Goal: Navigation & Orientation: Find specific page/section

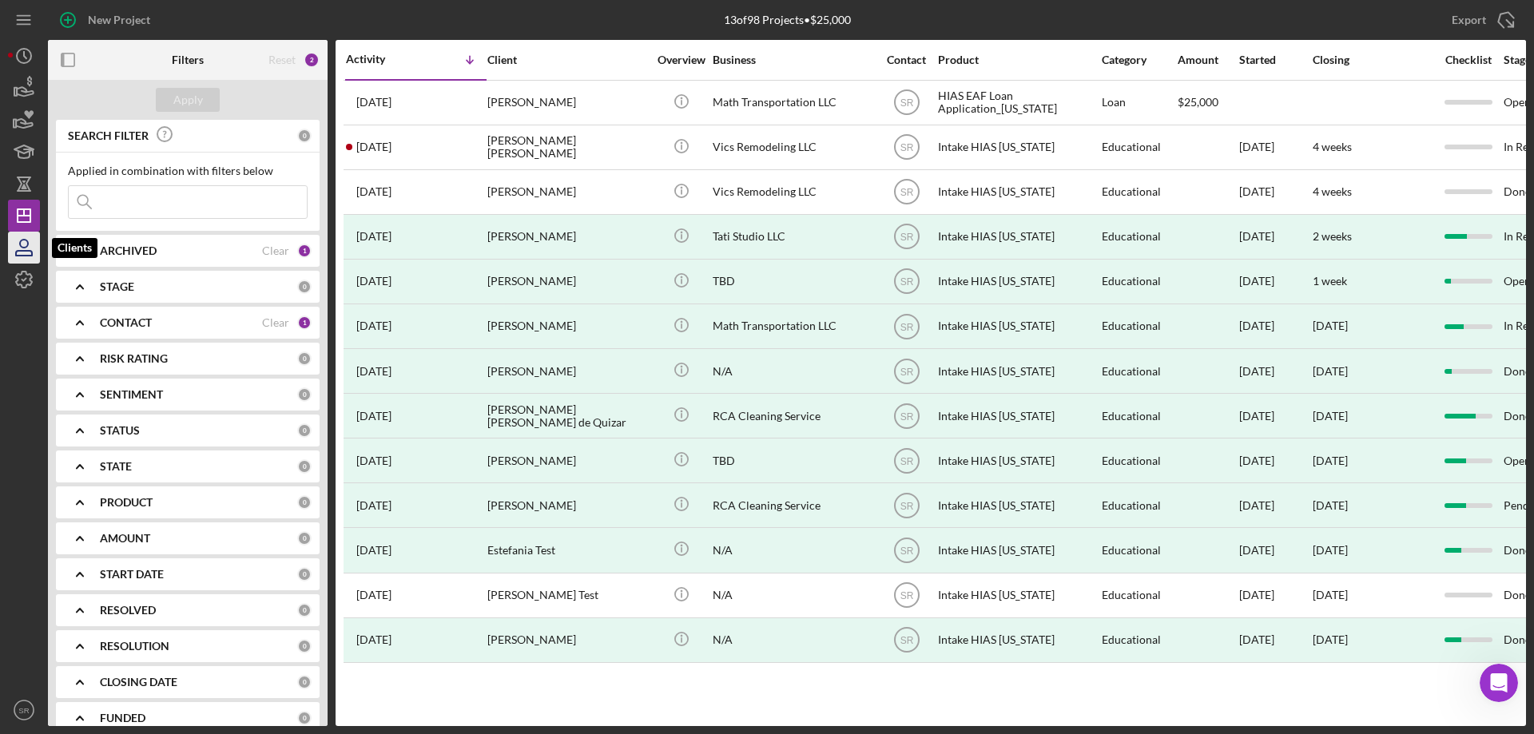
click at [30, 249] on icon "button" at bounding box center [24, 248] width 40 height 40
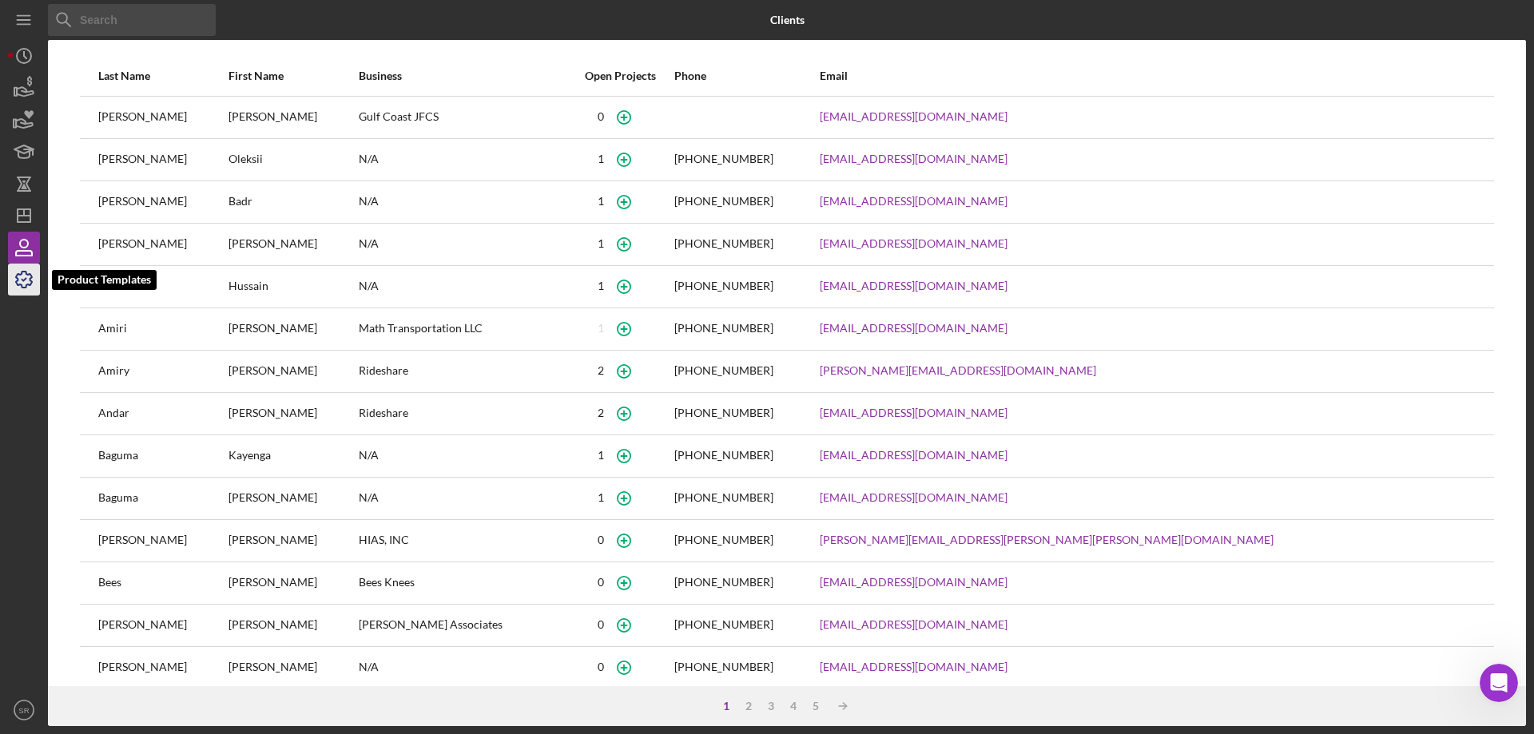
click at [16, 275] on icon "button" at bounding box center [24, 280] width 40 height 40
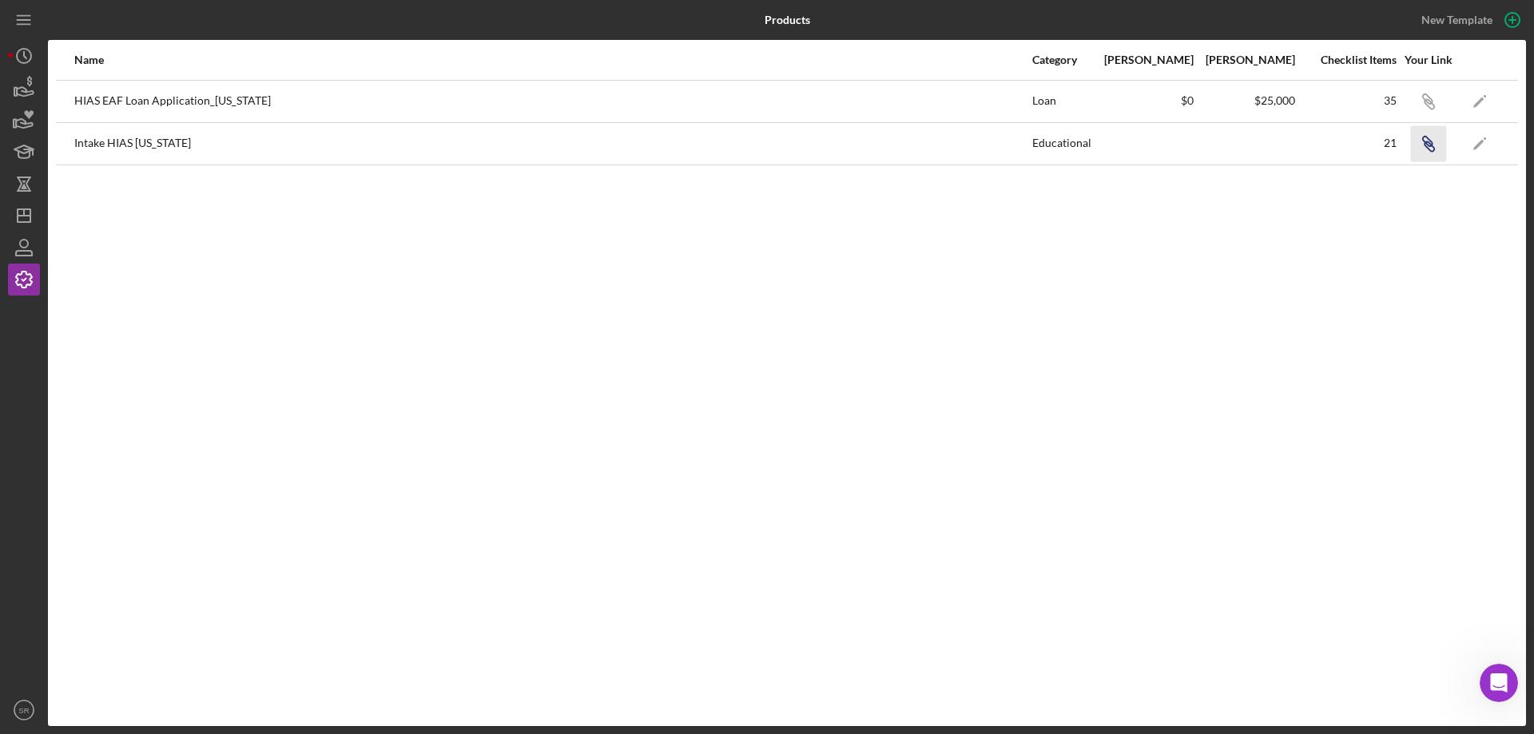
click at [1430, 104] on icon "button" at bounding box center [1428, 99] width 10 height 10
